Goal: Information Seeking & Learning: Check status

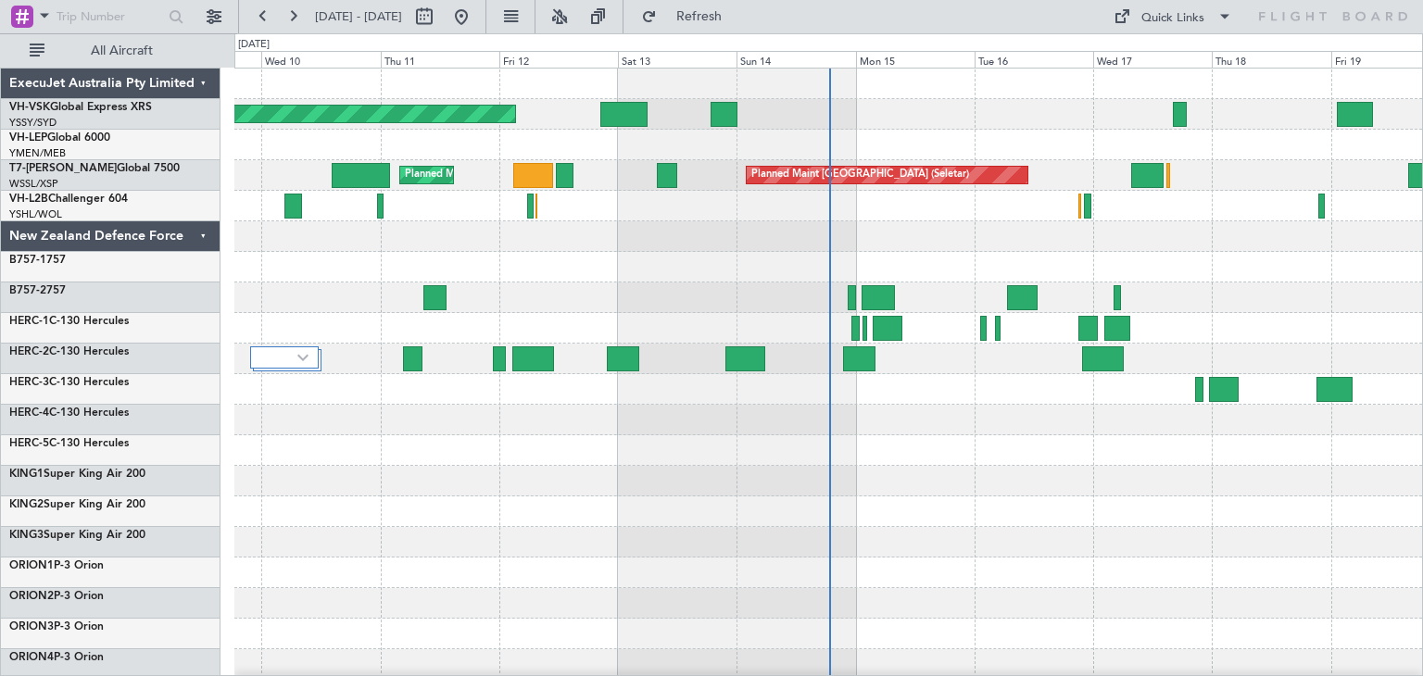
click at [203, 78] on div "ExecuJet Australia Pty Limited" at bounding box center [111, 84] width 220 height 31
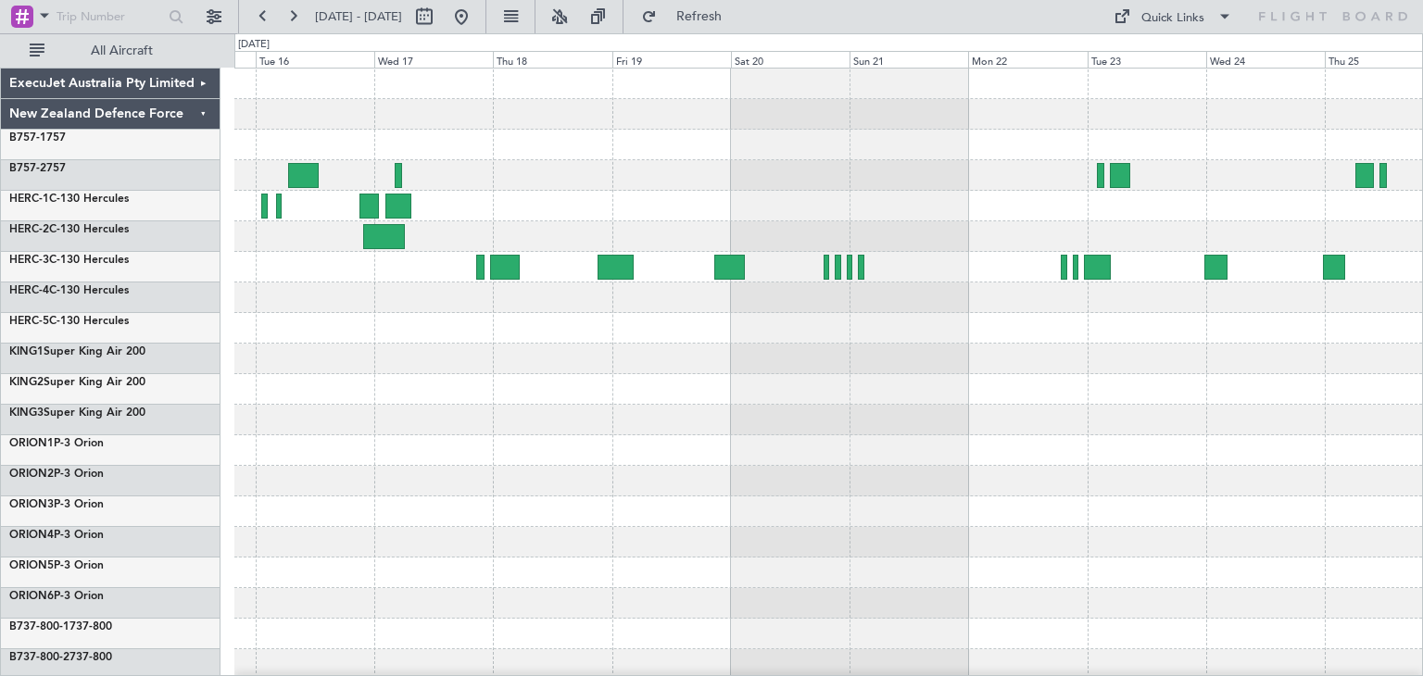
click at [336, 357] on div at bounding box center [828, 451] width 1188 height 764
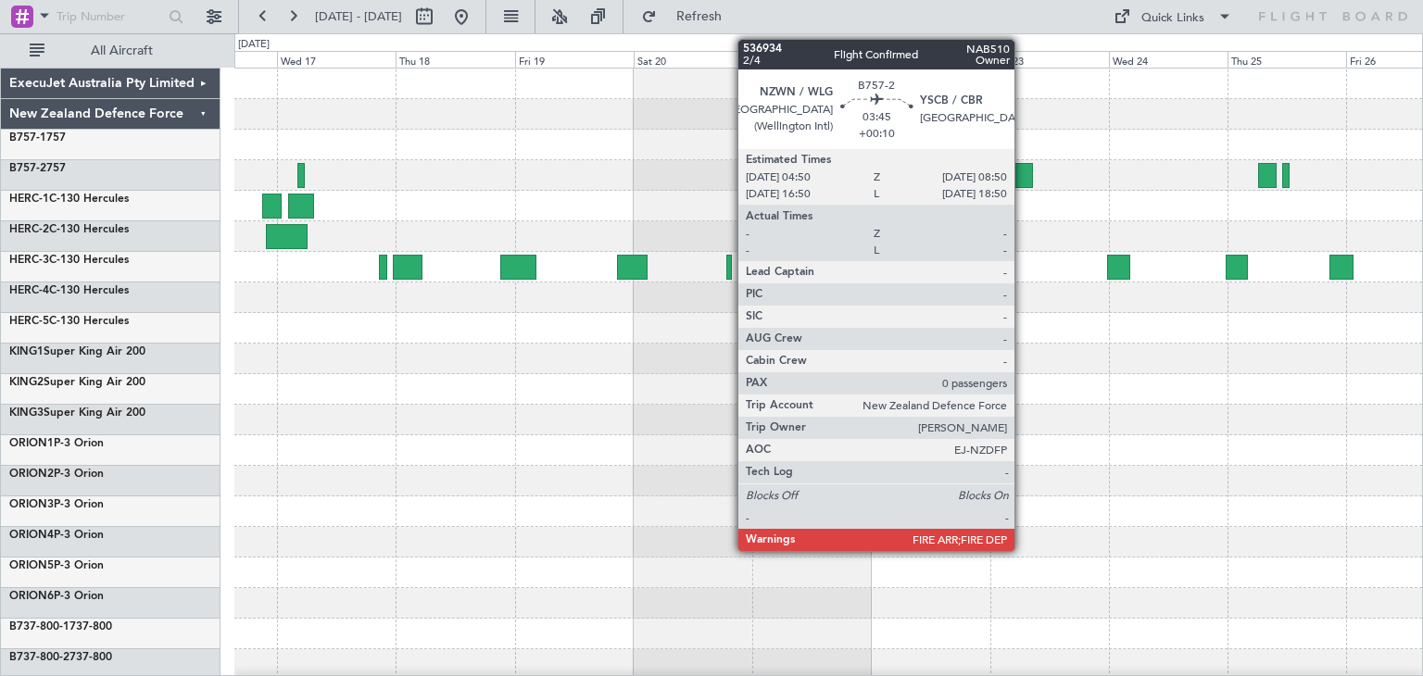
click at [1023, 170] on div at bounding box center [1023, 175] width 20 height 25
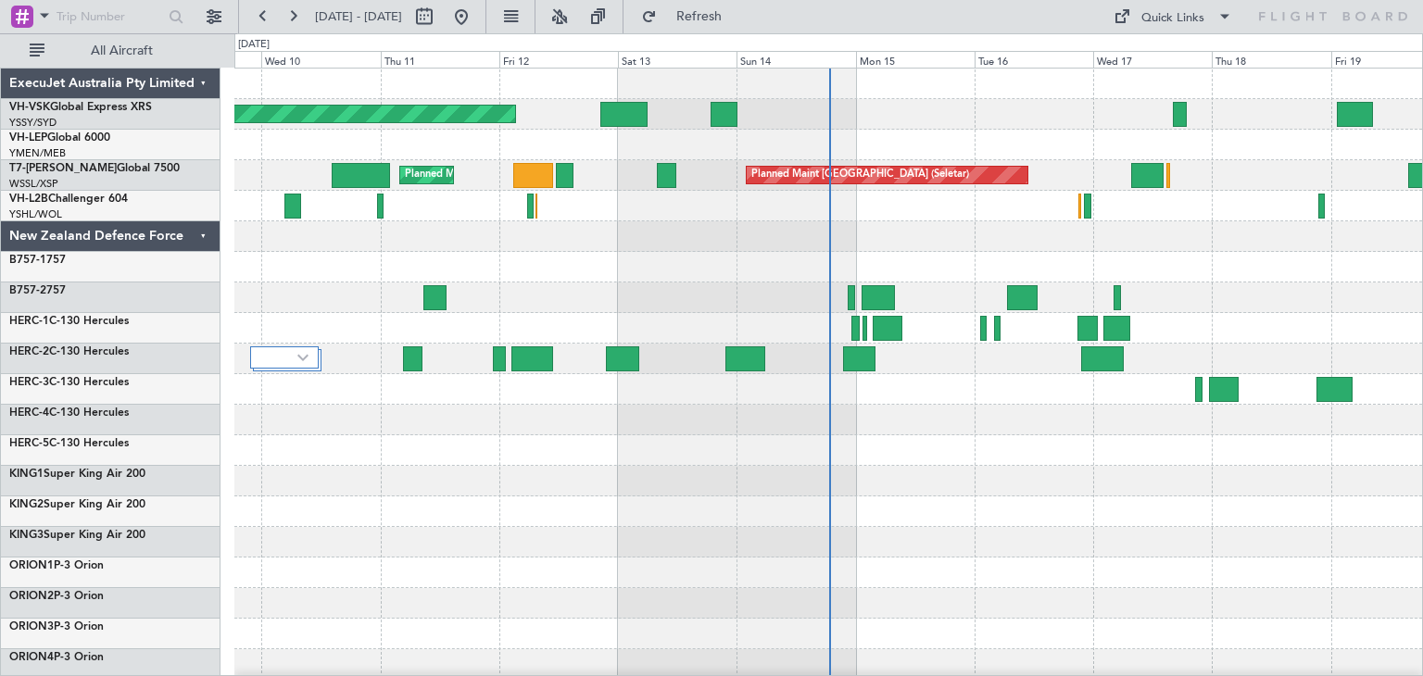
click at [200, 82] on div "ExecuJet Australia Pty Limited" at bounding box center [111, 84] width 220 height 31
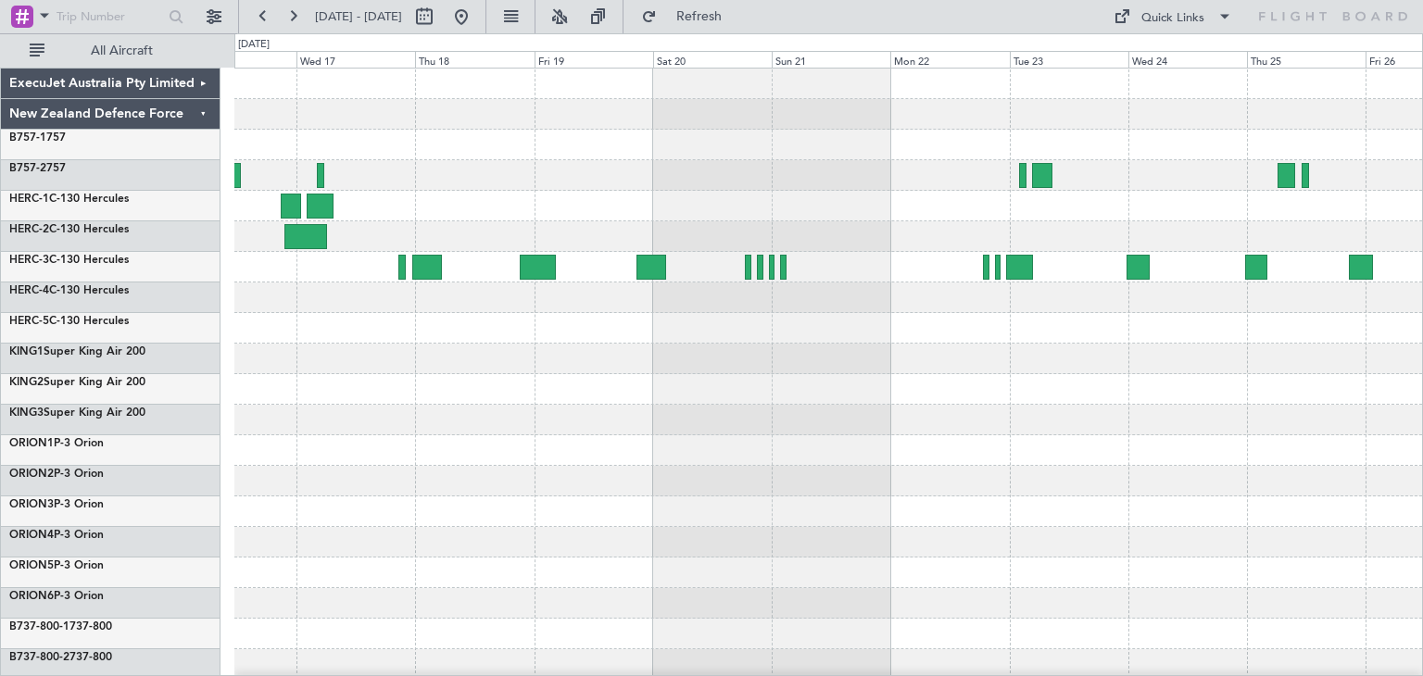
click at [365, 421] on div at bounding box center [828, 451] width 1188 height 764
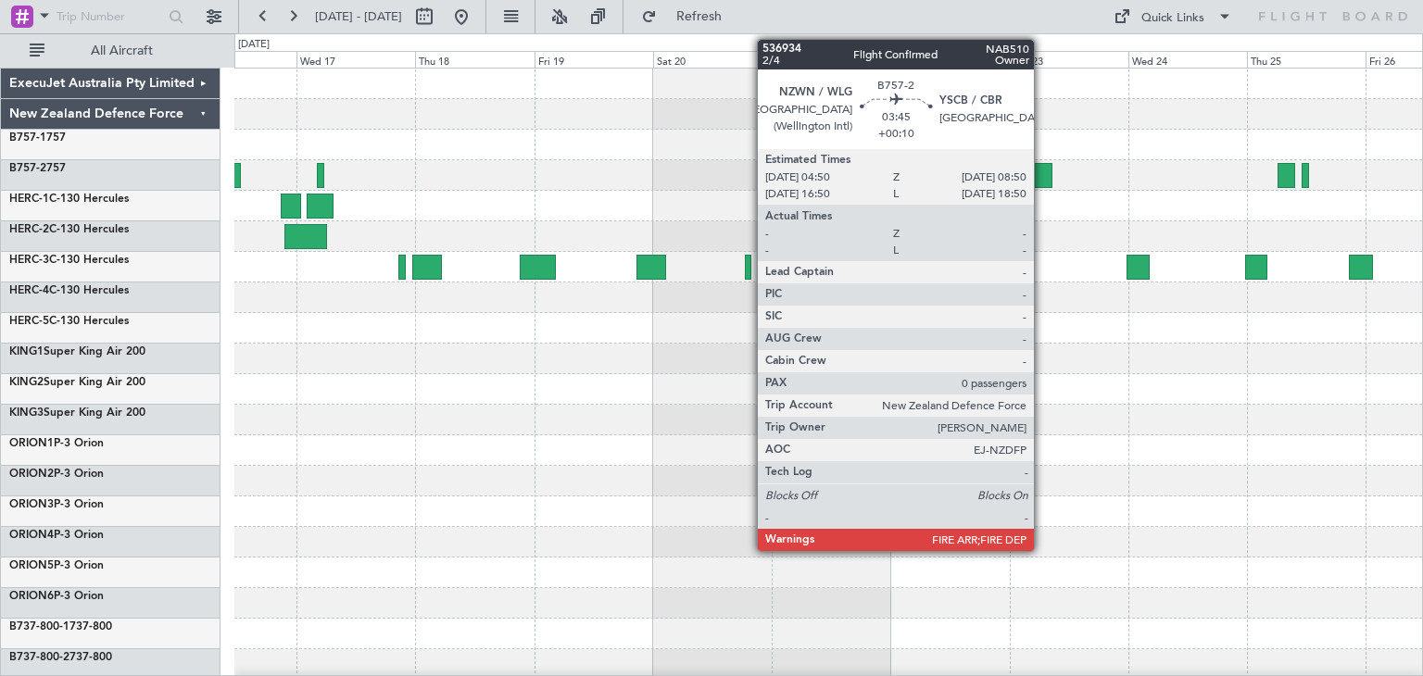
click at [1042, 171] on div at bounding box center [1042, 175] width 20 height 25
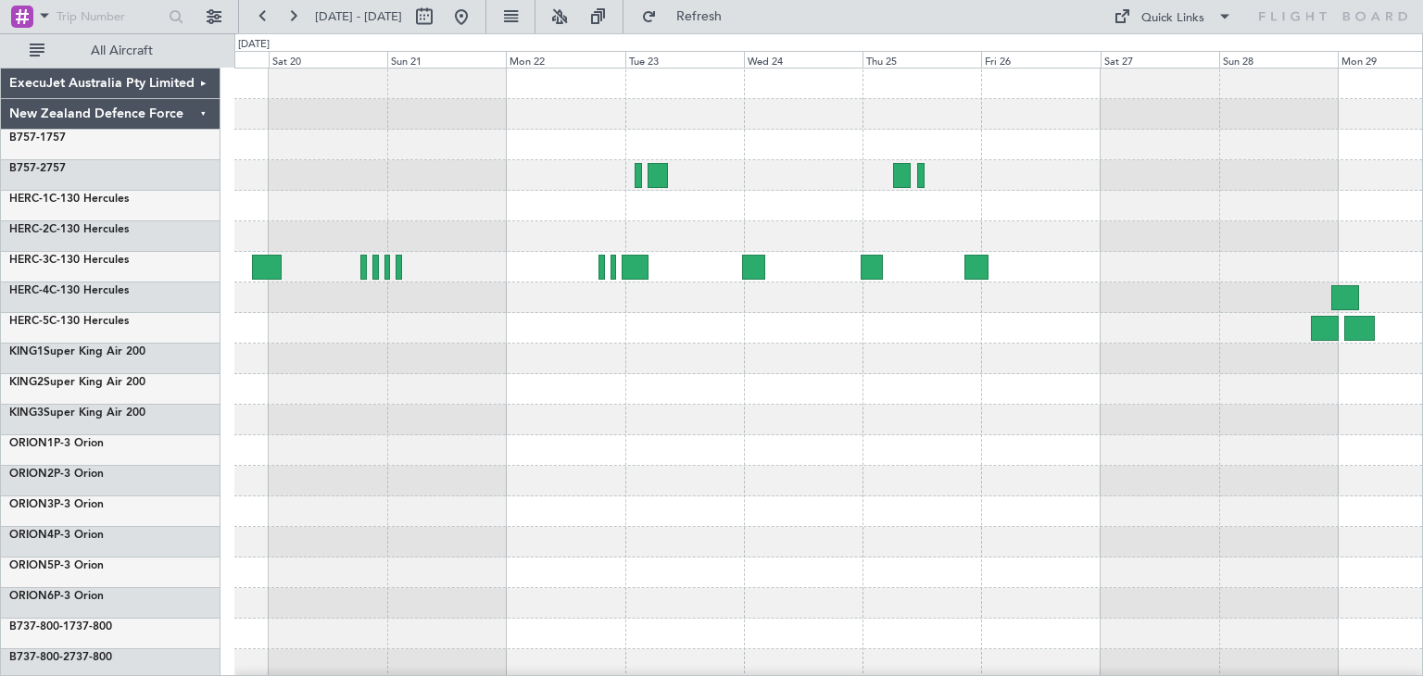
click at [775, 437] on div at bounding box center [828, 451] width 1188 height 764
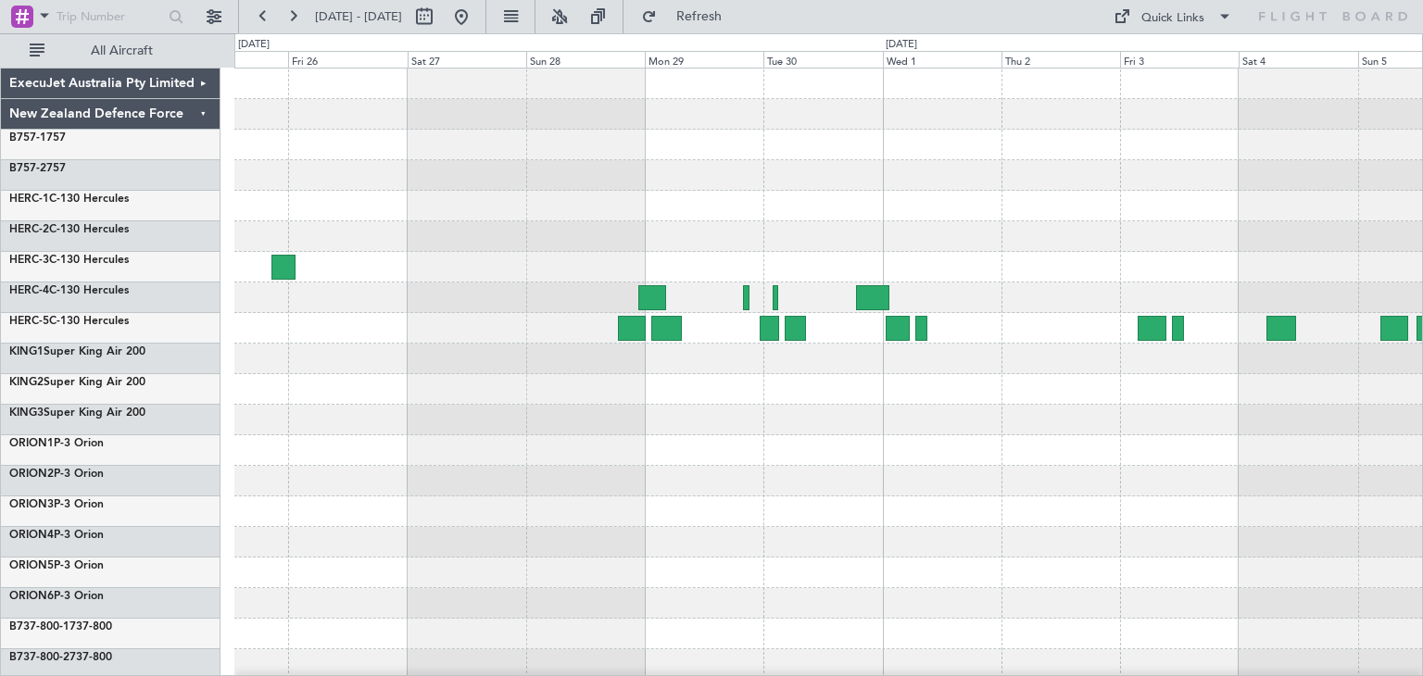
click at [453, 392] on div at bounding box center [828, 451] width 1188 height 764
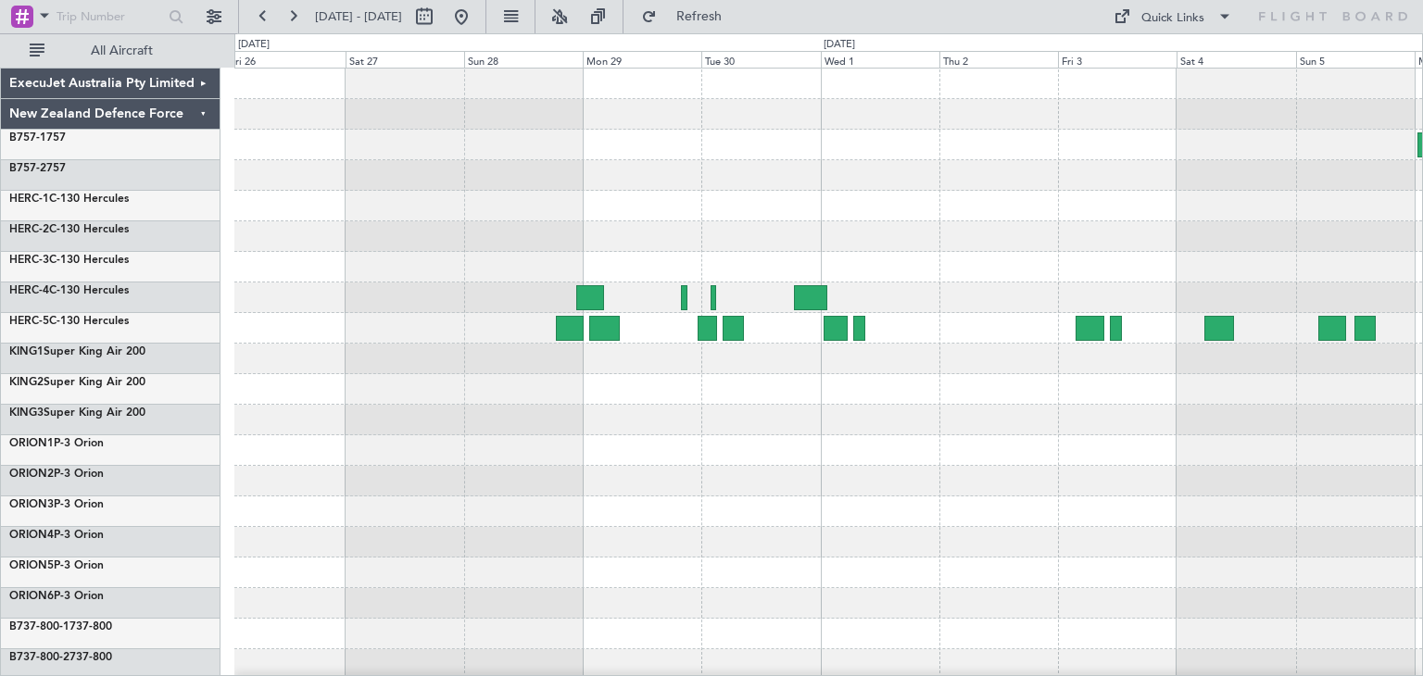
click at [955, 399] on div at bounding box center [828, 389] width 1188 height 31
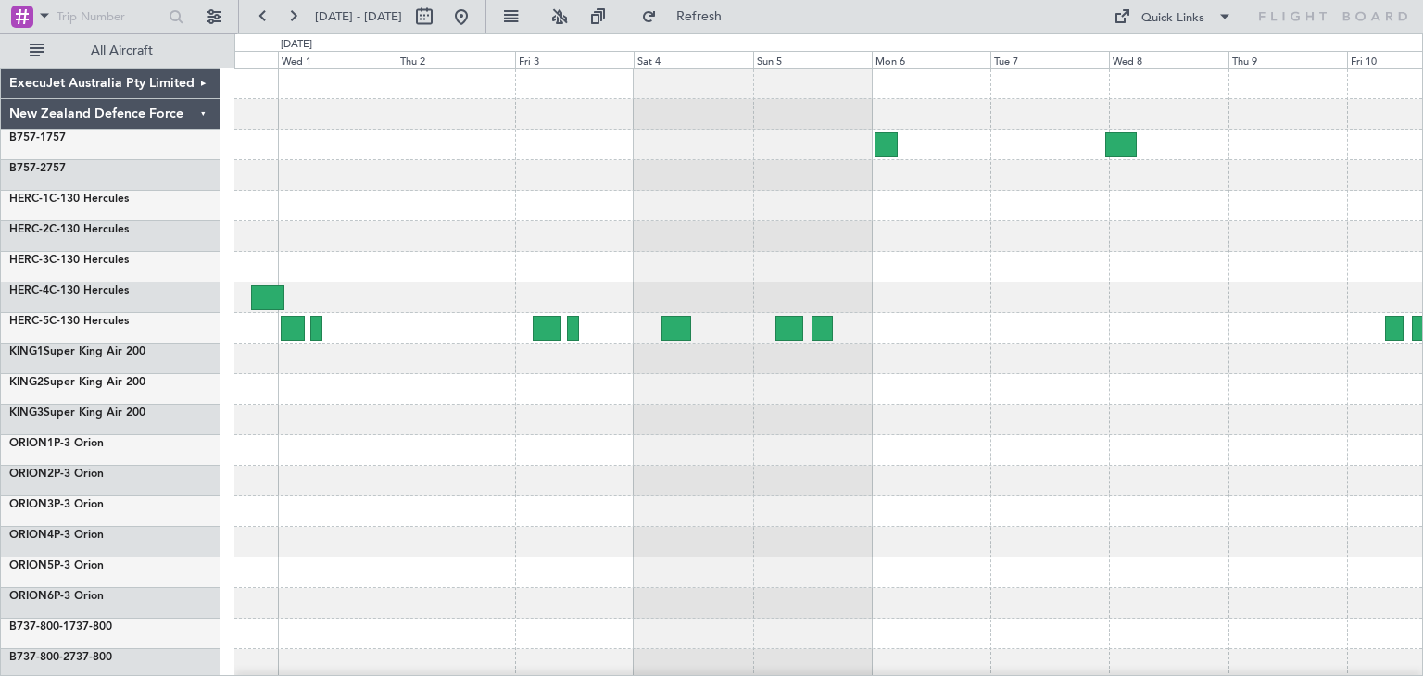
click at [502, 489] on div at bounding box center [828, 451] width 1188 height 764
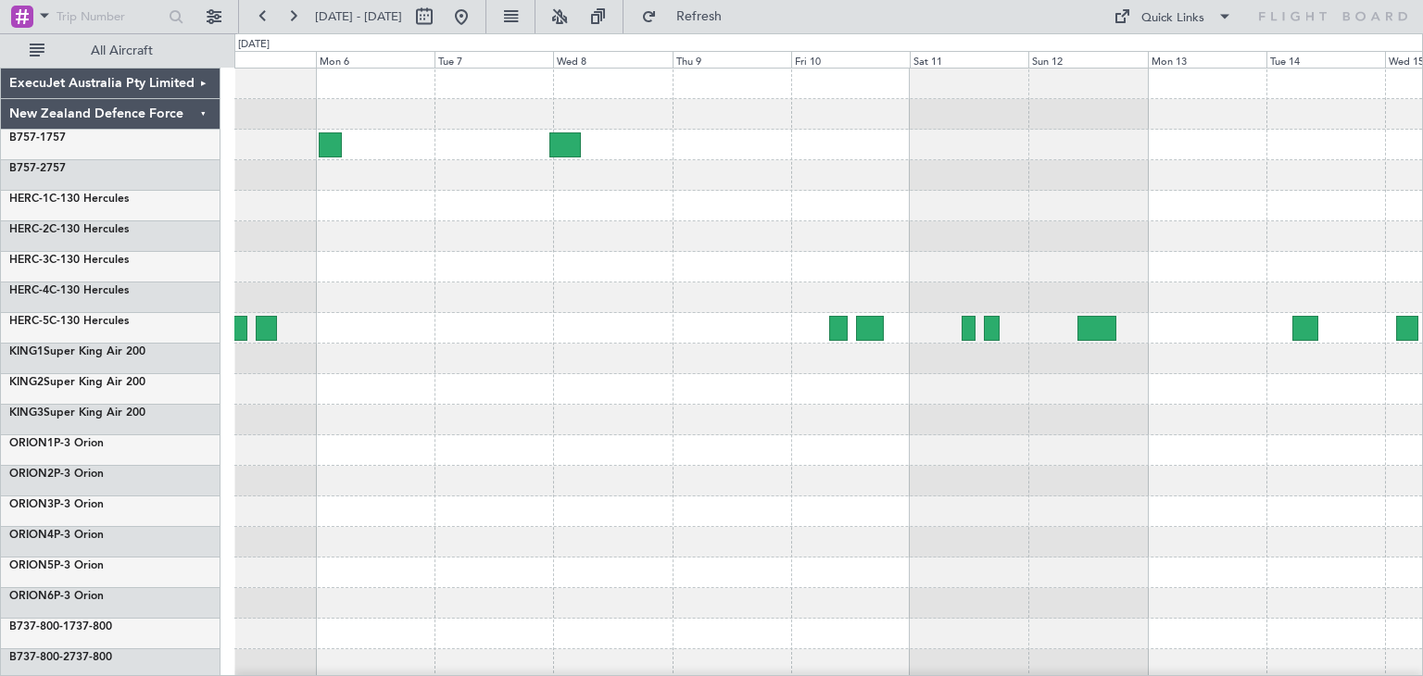
click at [444, 383] on div at bounding box center [828, 451] width 1188 height 764
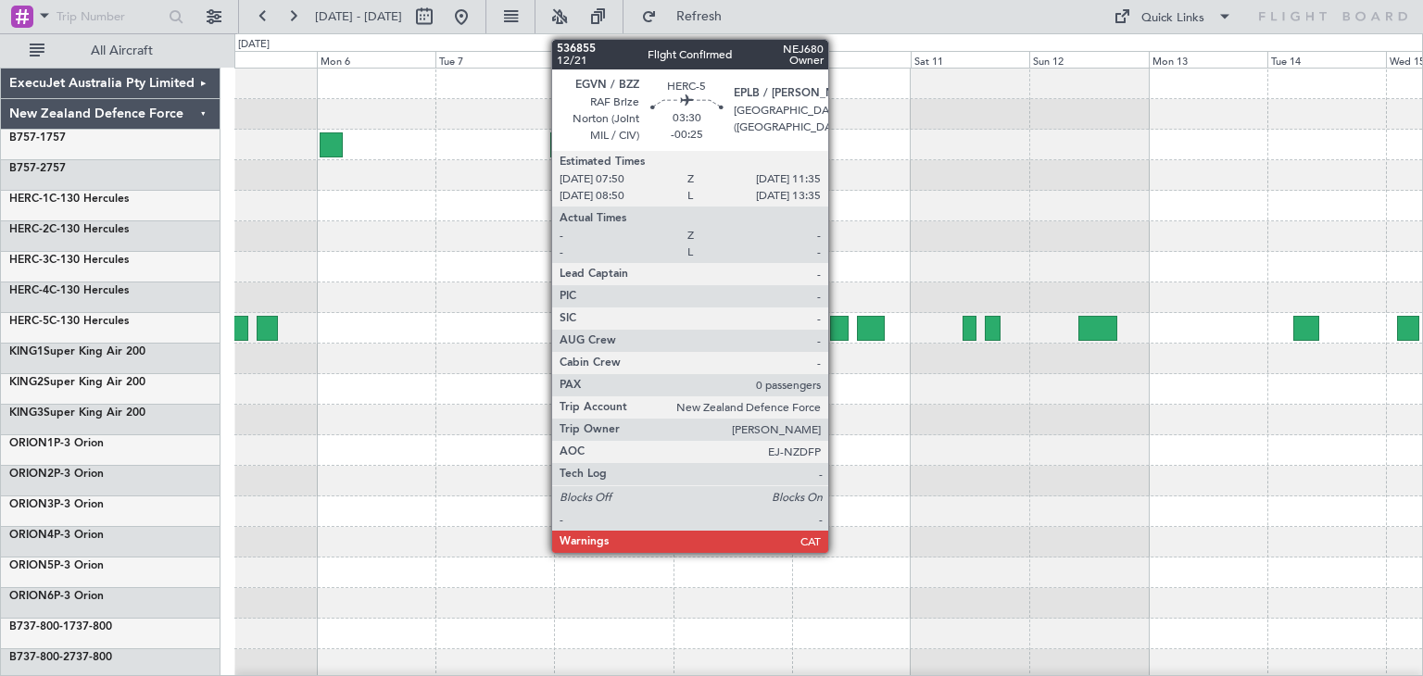
click at [837, 323] on div at bounding box center [839, 328] width 19 height 25
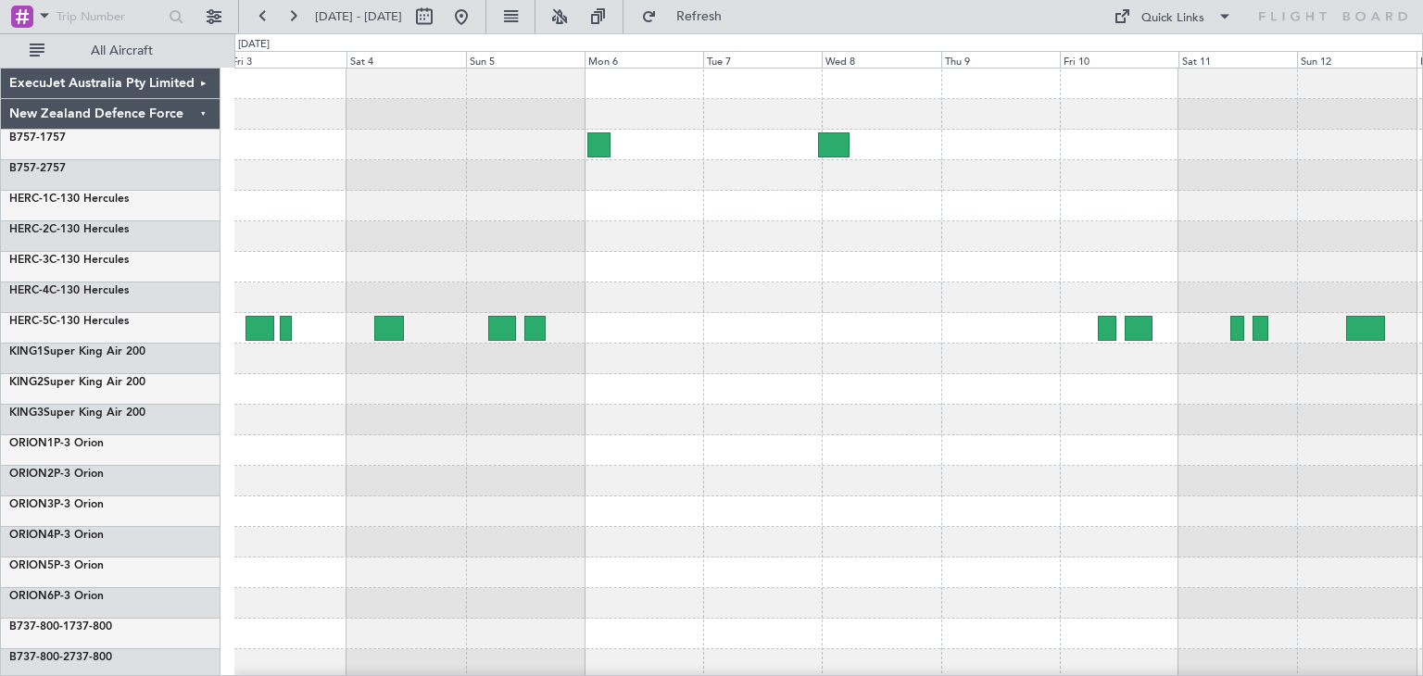
click at [1422, 488] on div "ExecuJet Australia Pty Limited New Zealand Defence Force B757-1 757 B757-2 757 …" at bounding box center [711, 354] width 1423 height 643
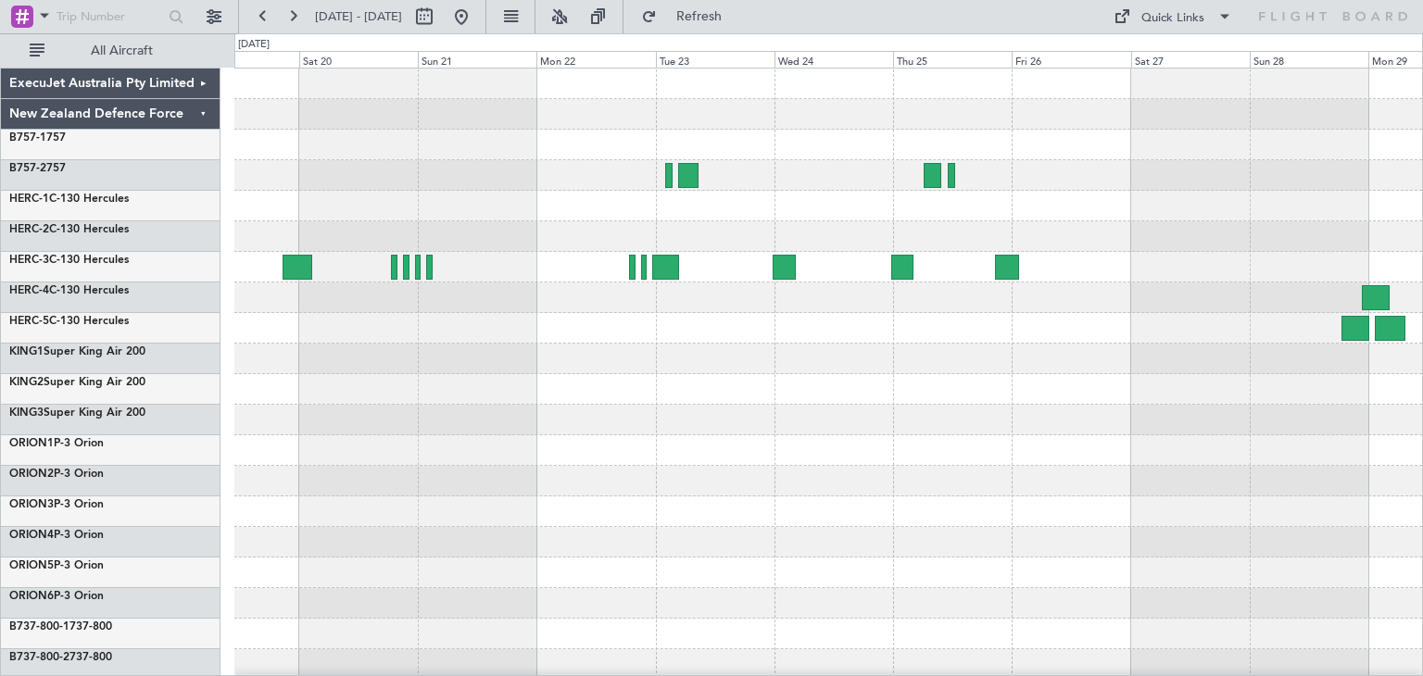
click at [1348, 451] on div at bounding box center [828, 451] width 1188 height 764
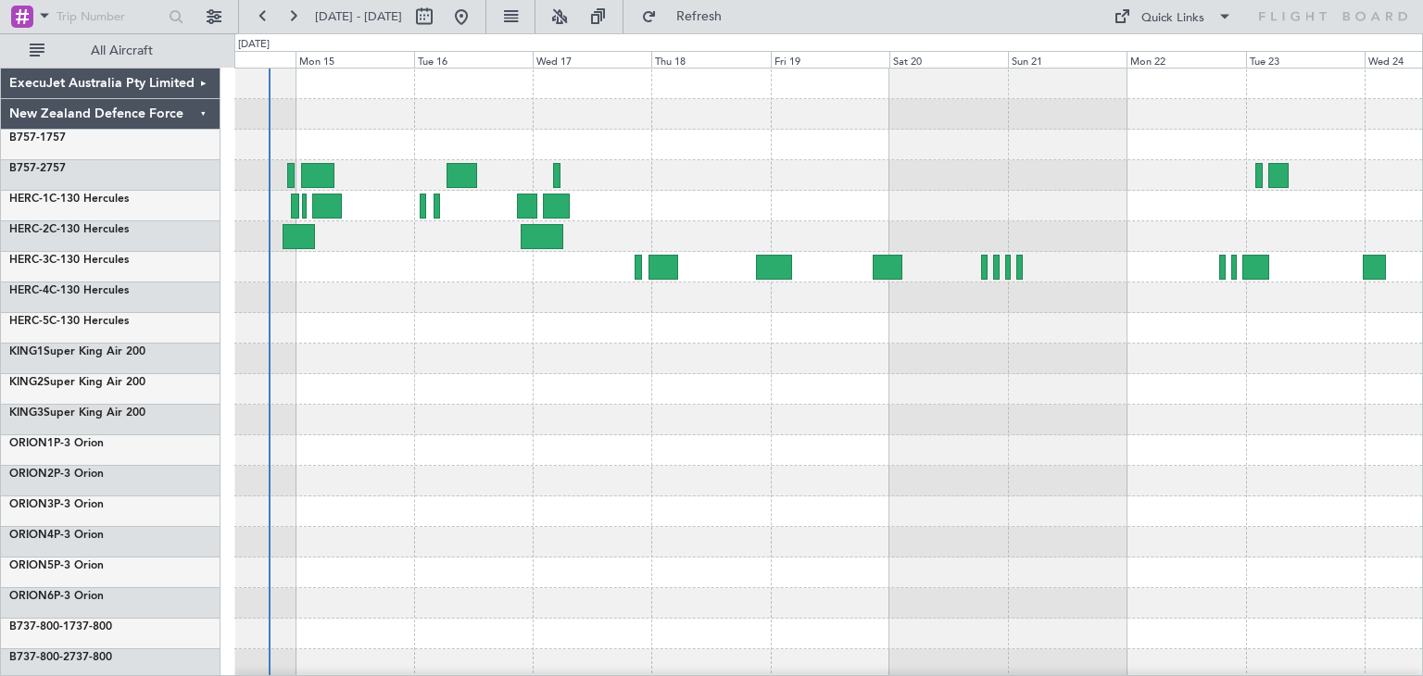
click at [1284, 425] on div at bounding box center [828, 451] width 1188 height 764
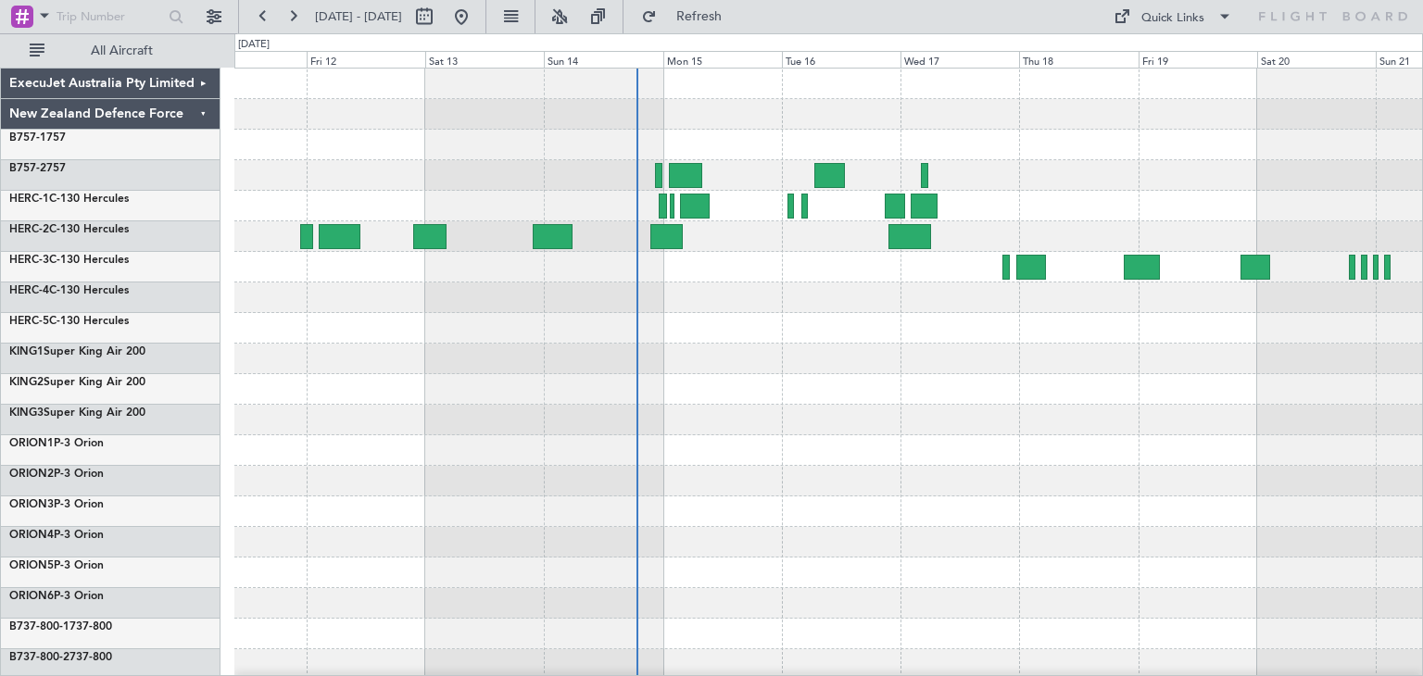
click at [889, 372] on div at bounding box center [828, 451] width 1188 height 764
